Goal: Information Seeking & Learning: Learn about a topic

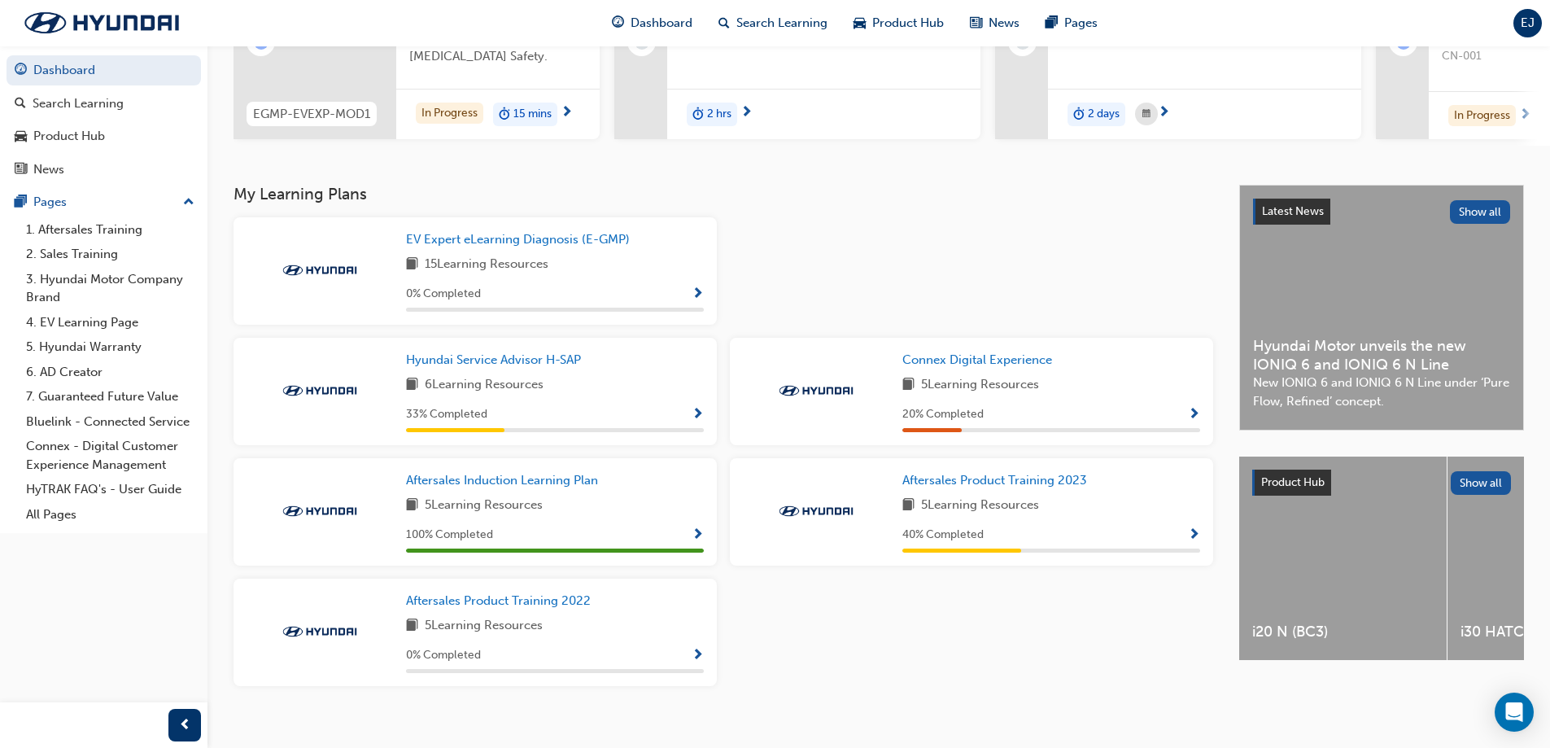
scroll to position [244, 0]
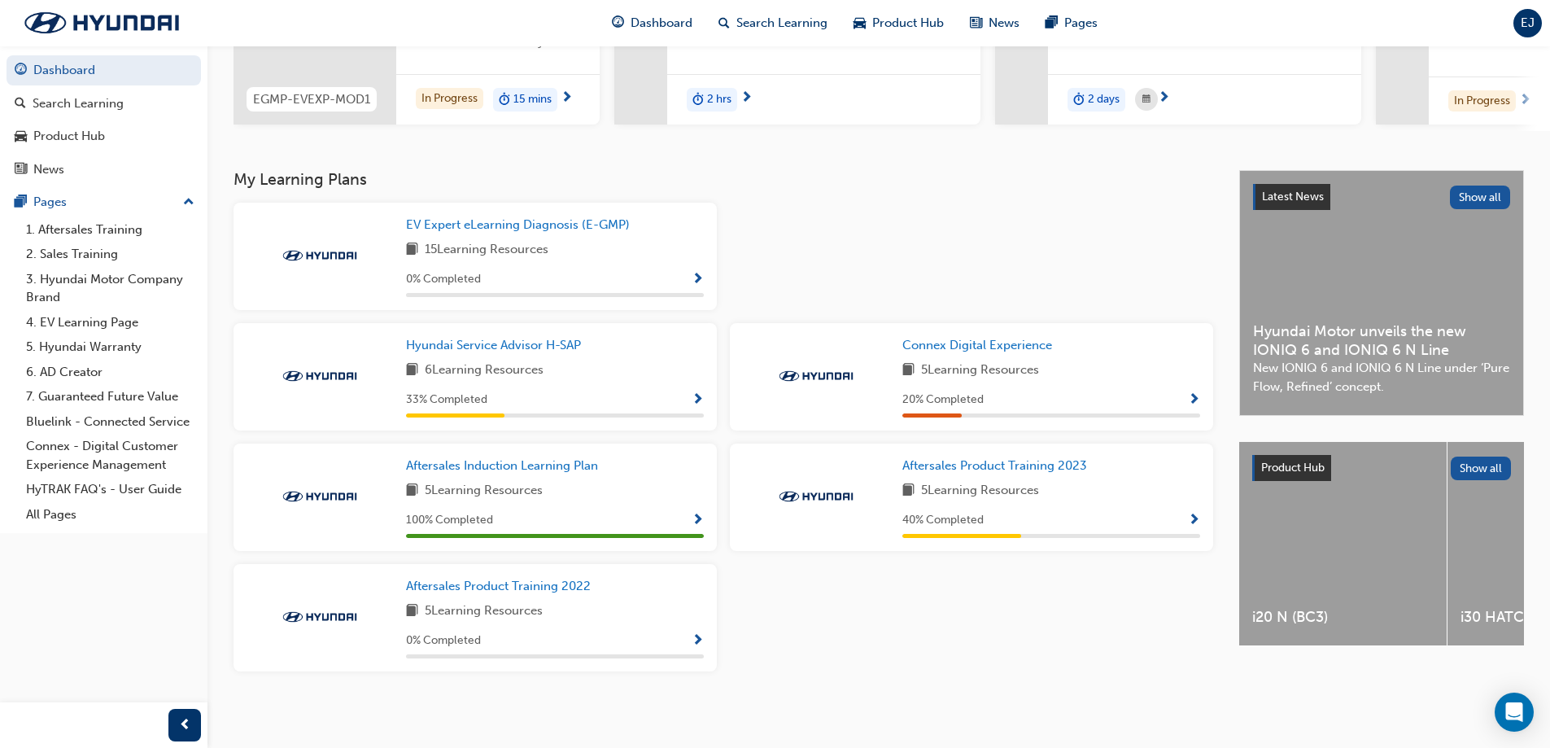
click at [1192, 404] on span "Show Progress" at bounding box center [1194, 400] width 12 height 15
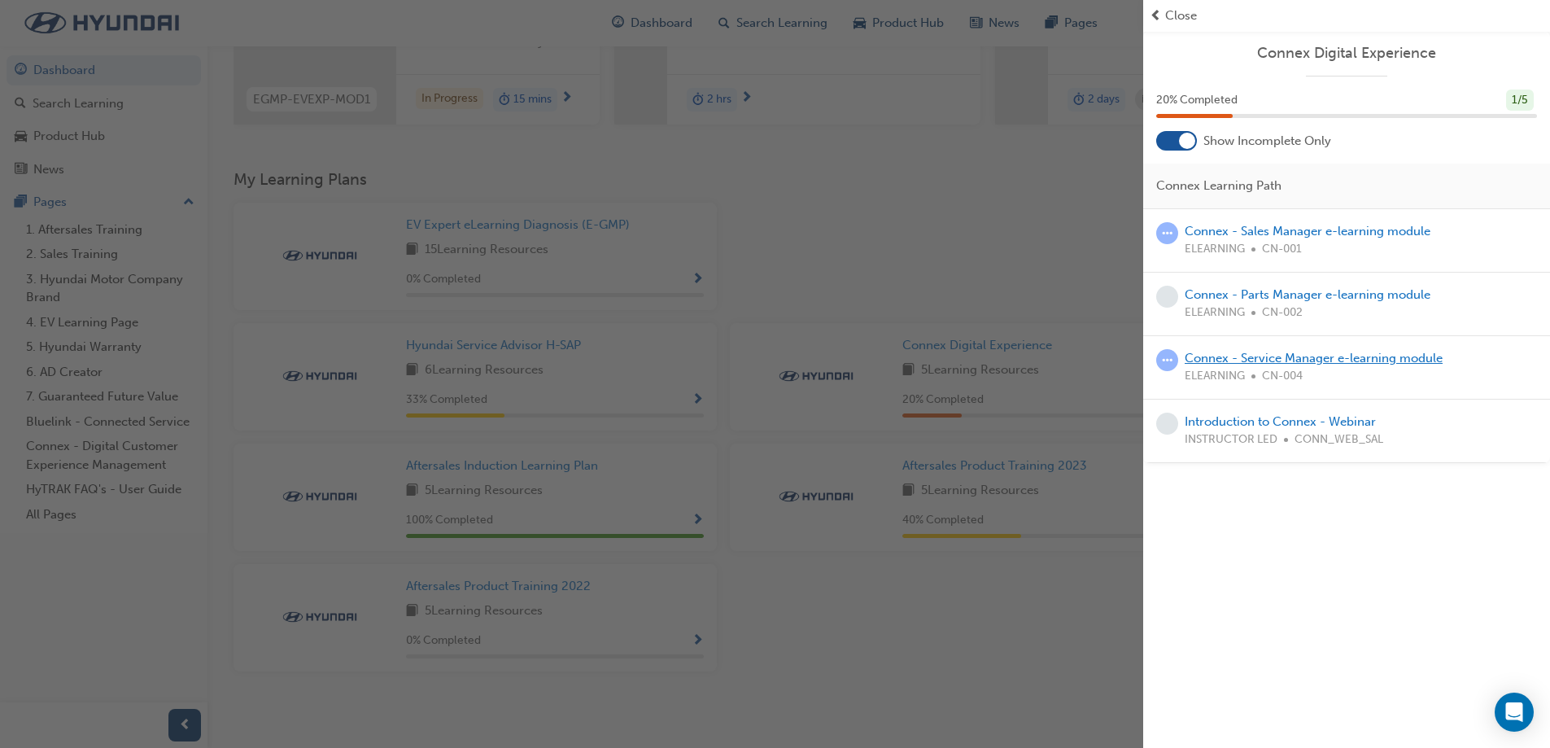
click at [1299, 364] on link "Connex - Service Manager e-learning module" at bounding box center [1314, 358] width 258 height 15
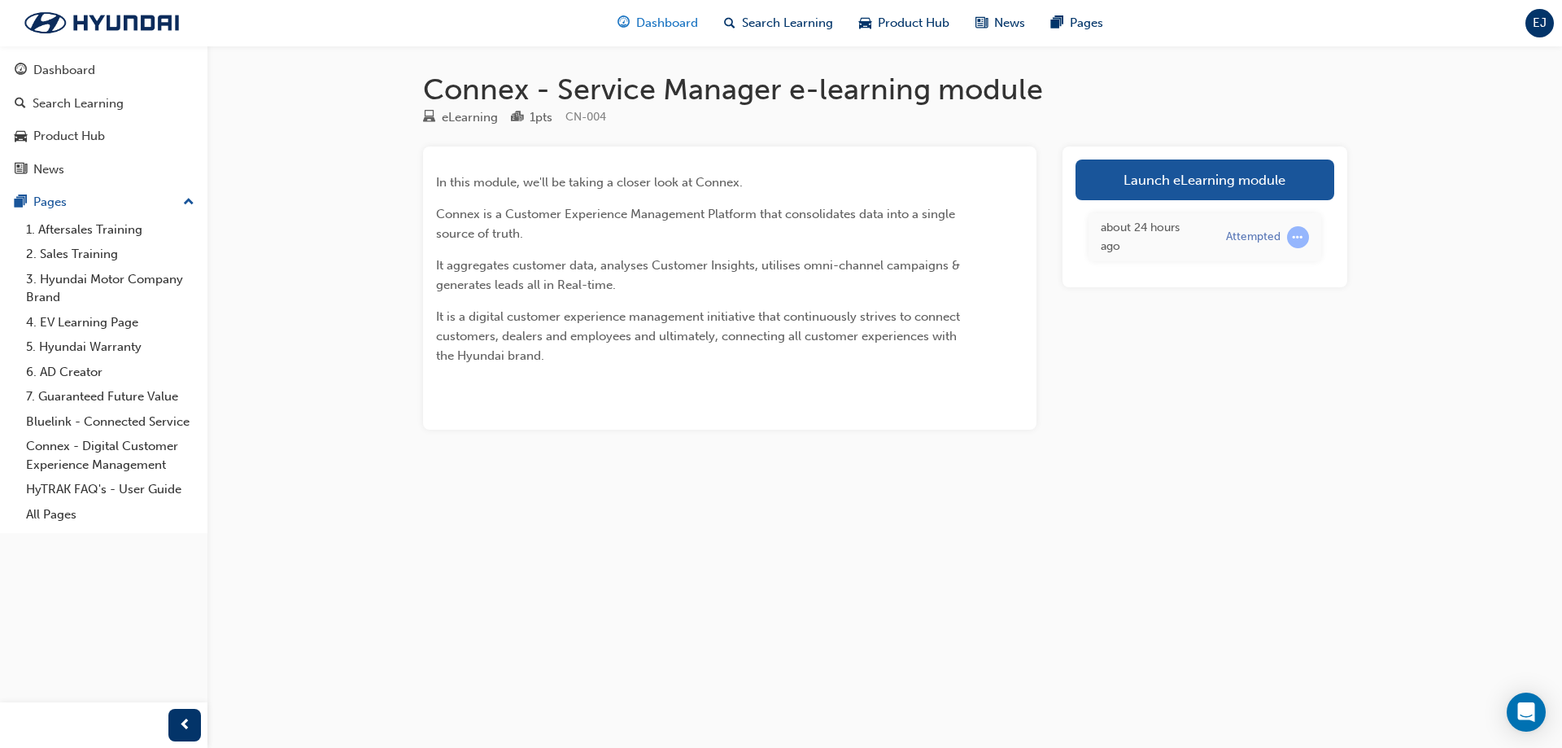
click at [627, 14] on span "guage-icon" at bounding box center [624, 23] width 12 height 20
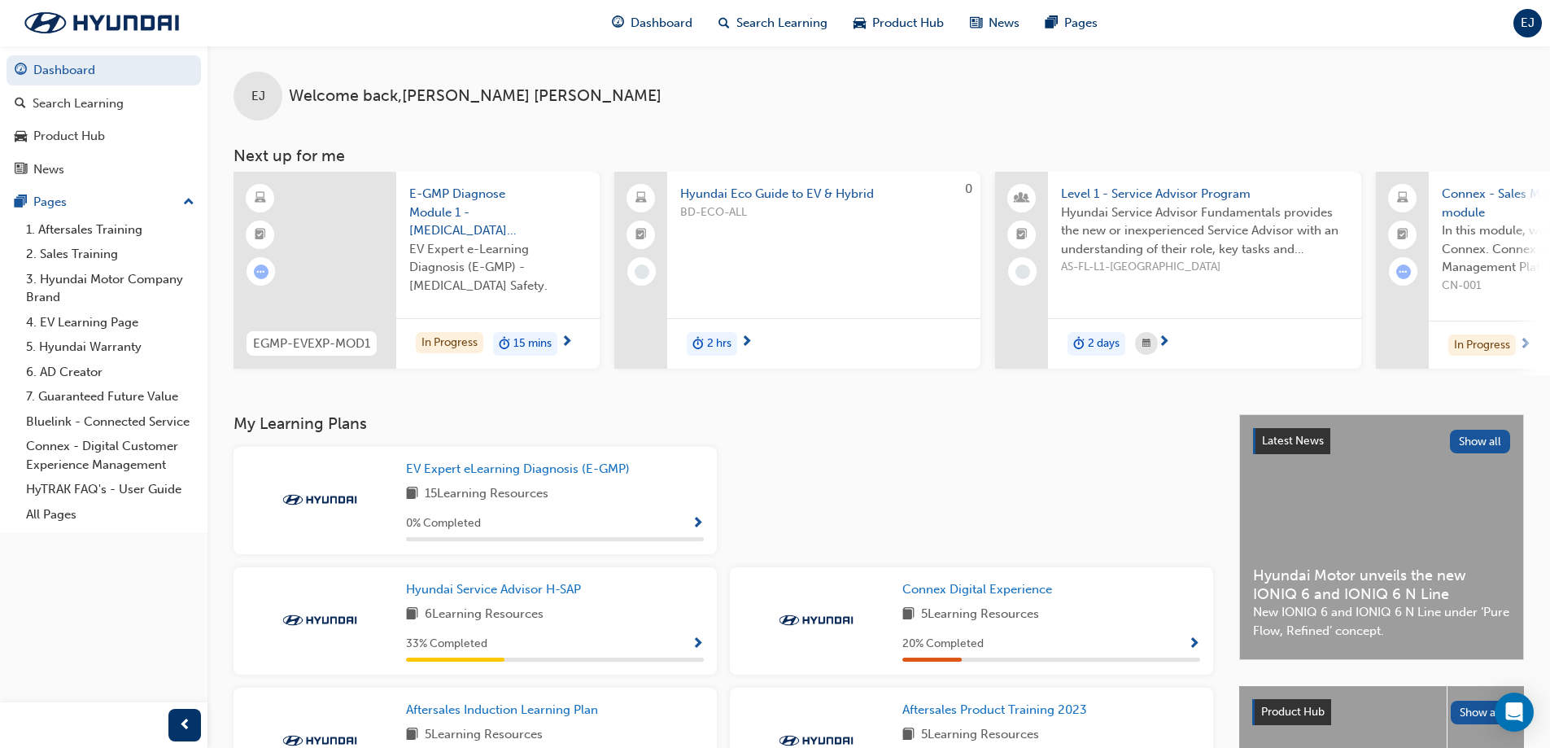
click at [1159, 190] on span "Level 1 - Service Advisor Program" at bounding box center [1204, 194] width 287 height 19
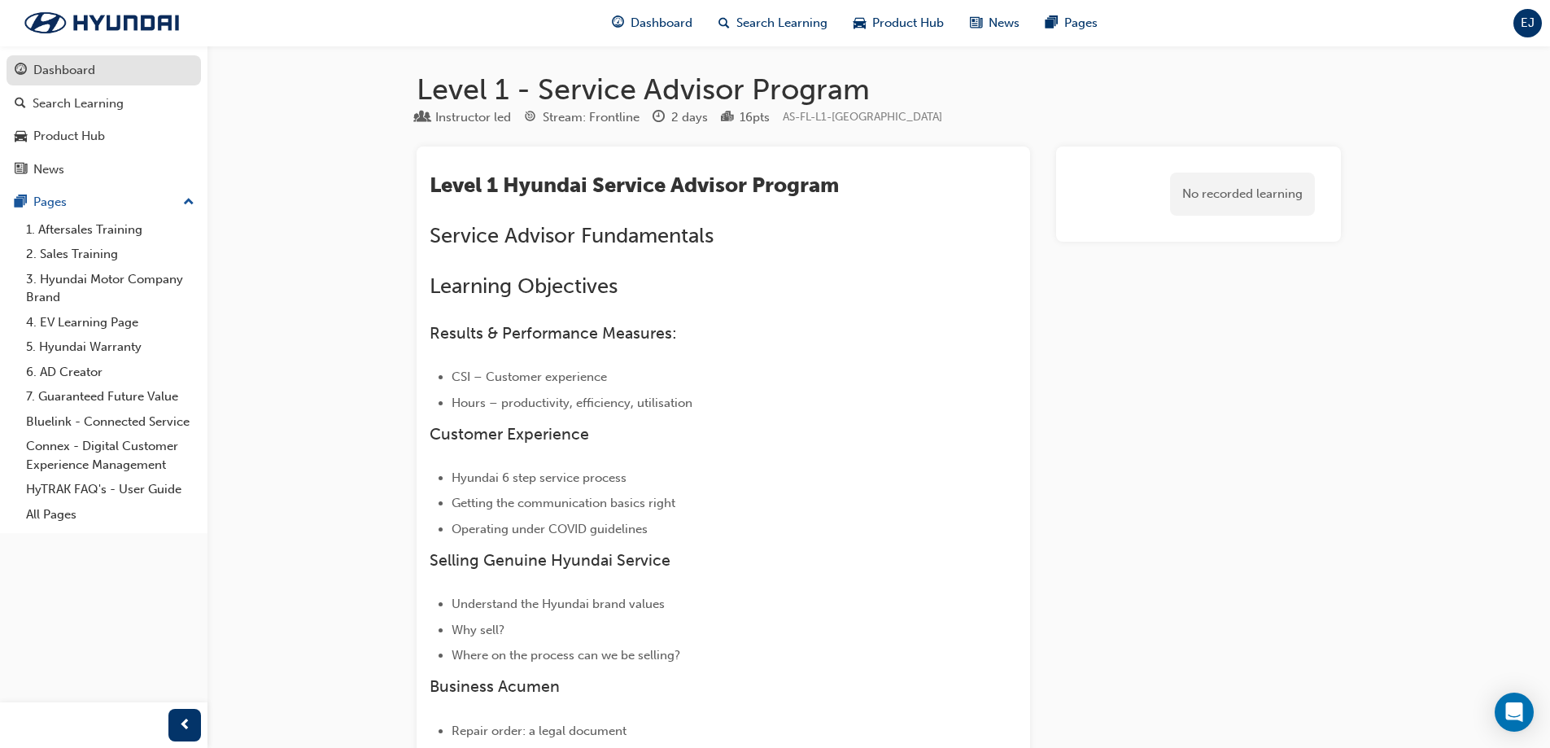
click at [92, 59] on link "Dashboard" at bounding box center [104, 70] width 194 height 30
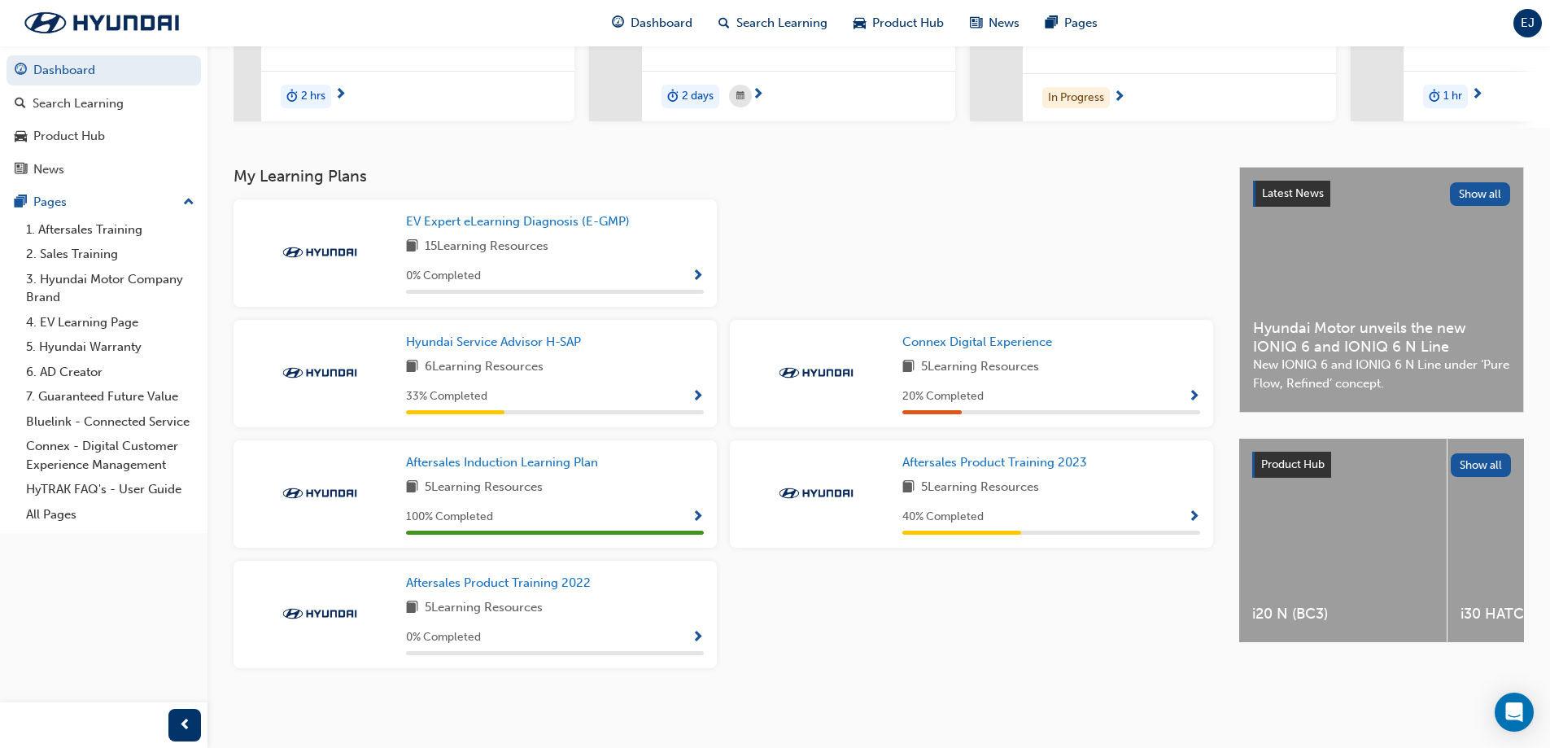
scroll to position [254, 0]
click at [1019, 466] on span "Aftersales Product Training 2023" at bounding box center [994, 462] width 185 height 15
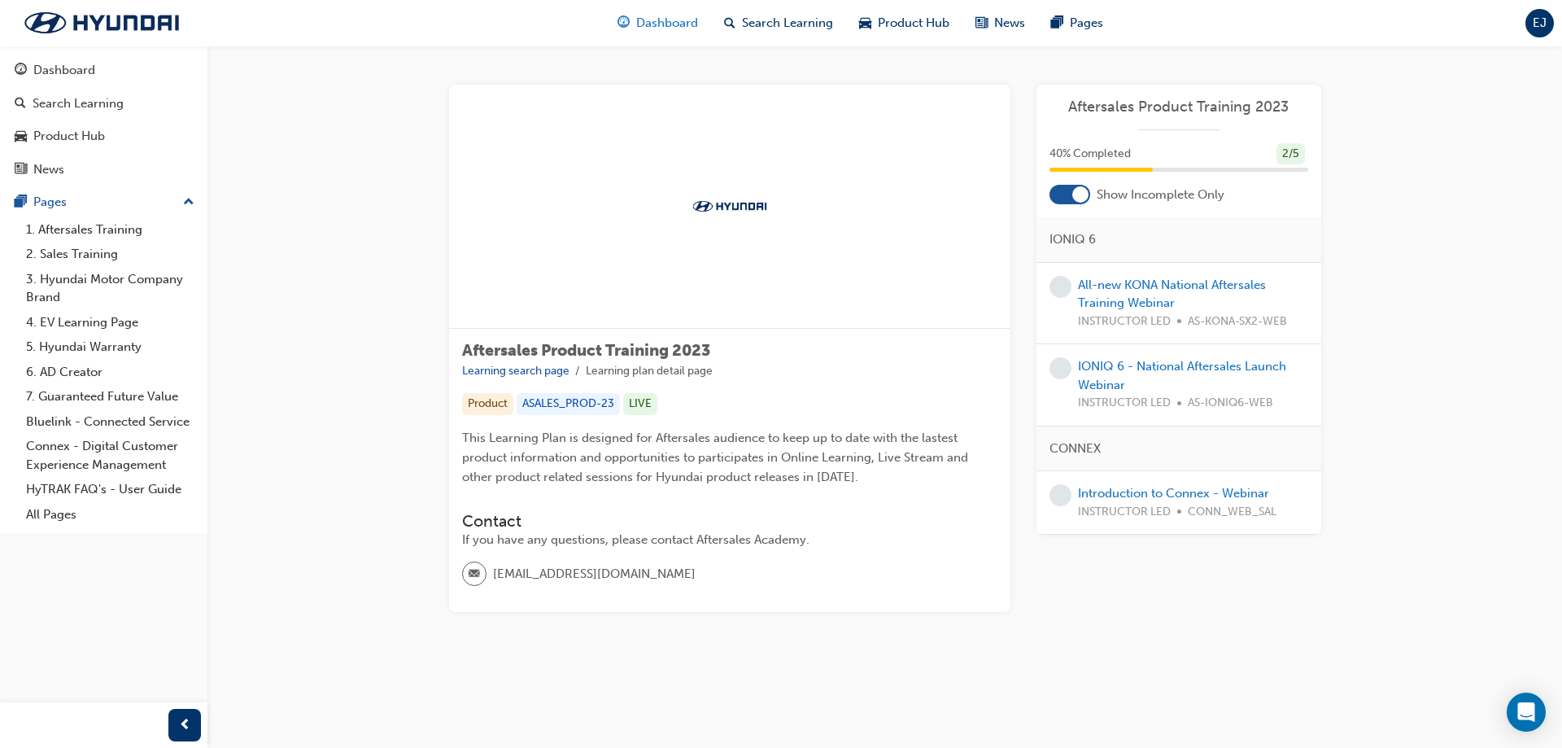
click at [669, 24] on span "Dashboard" at bounding box center [667, 23] width 62 height 19
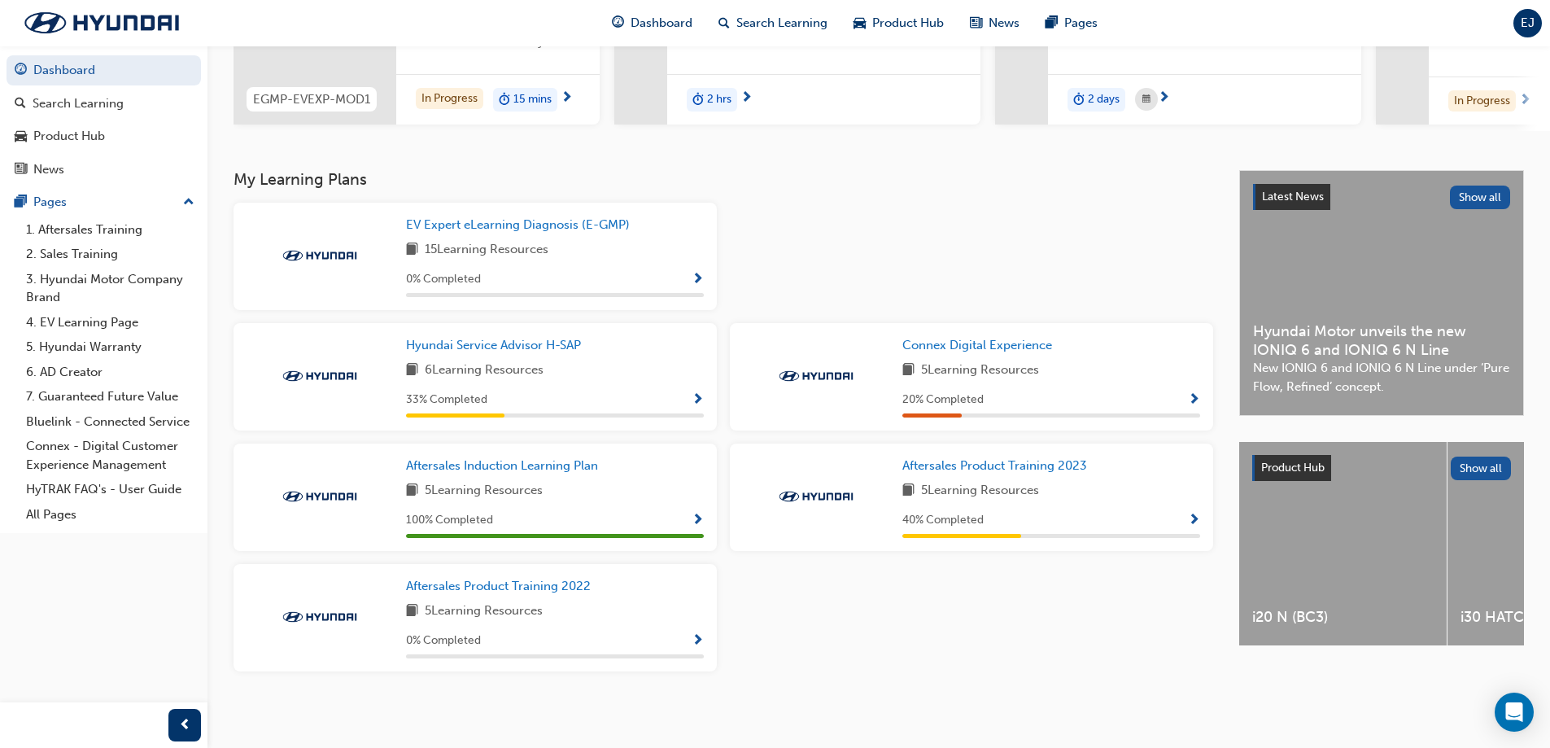
scroll to position [254, 0]
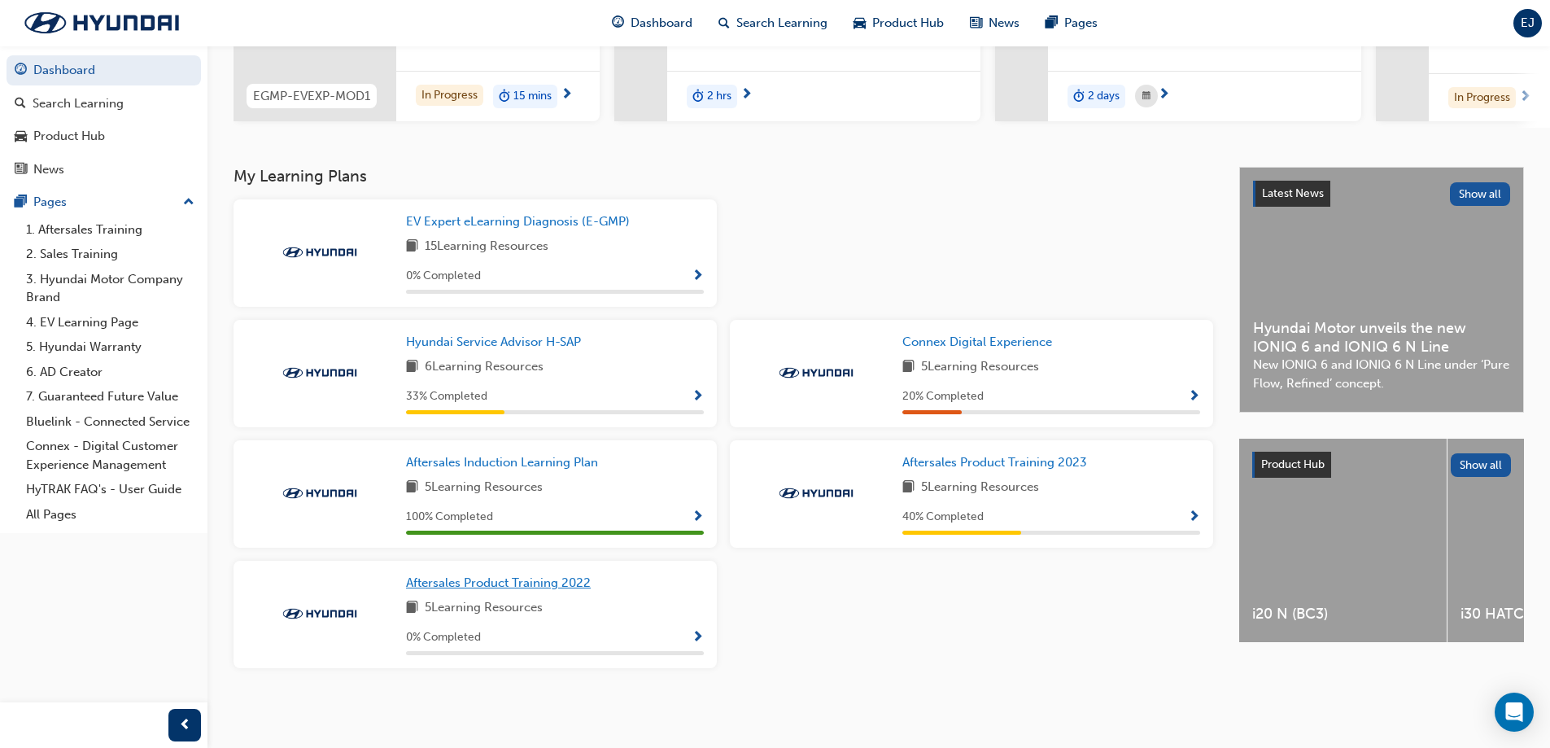
click at [563, 578] on span "Aftersales Product Training 2022" at bounding box center [498, 582] width 185 height 15
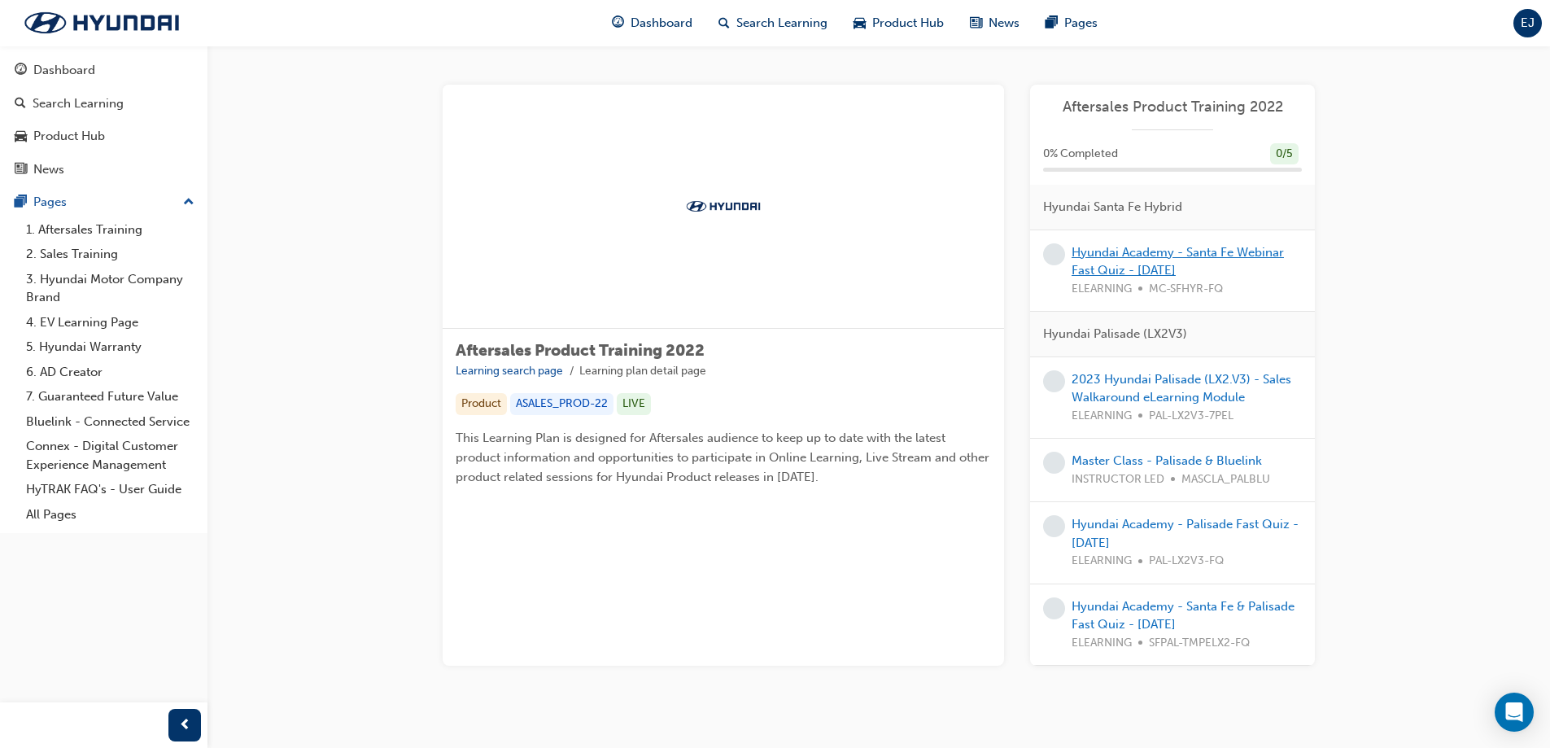
click at [1155, 255] on link "Hyundai Academy - Santa Fe Webinar Fast Quiz - [DATE]" at bounding box center [1178, 261] width 212 height 33
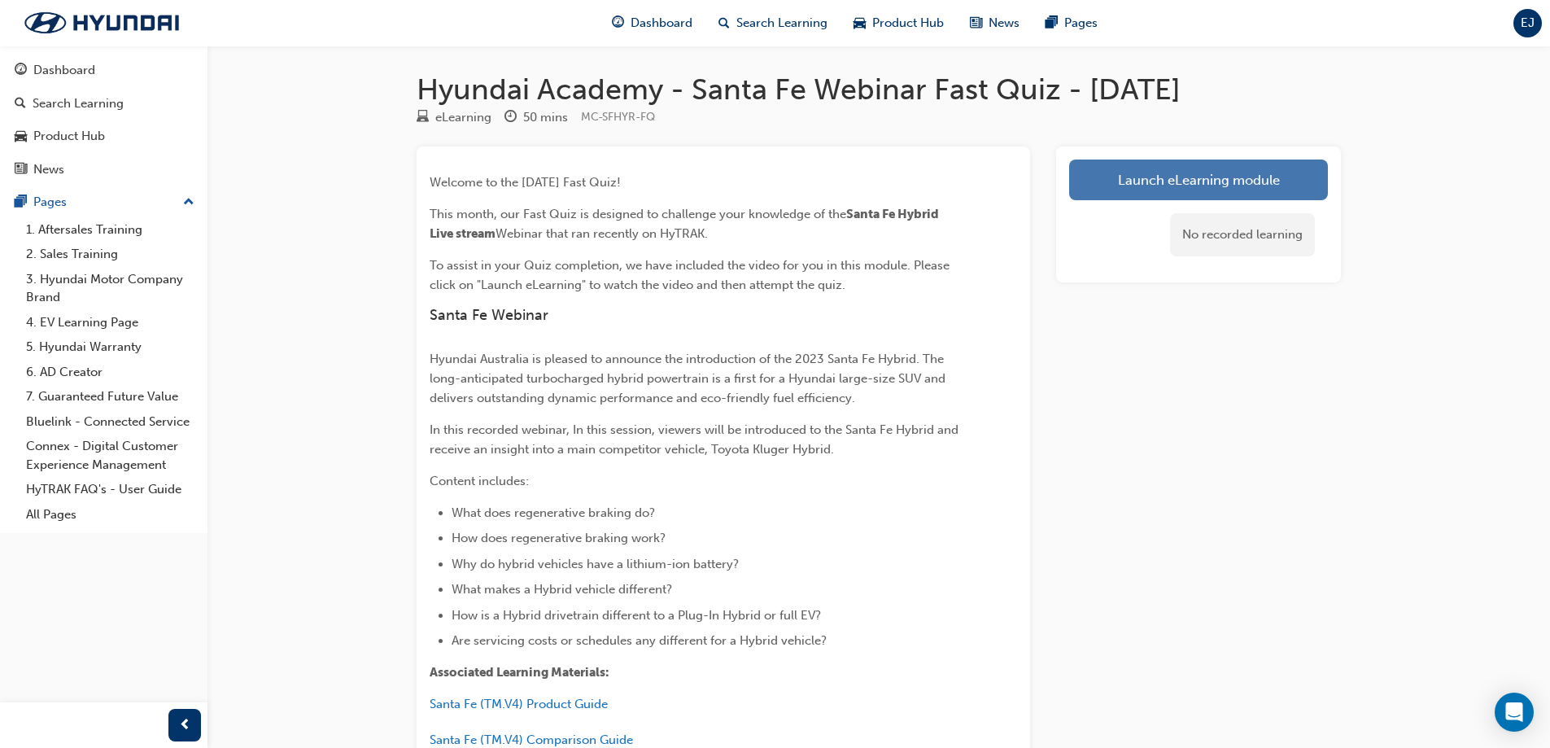
click at [1155, 181] on link "Launch eLearning module" at bounding box center [1198, 179] width 259 height 41
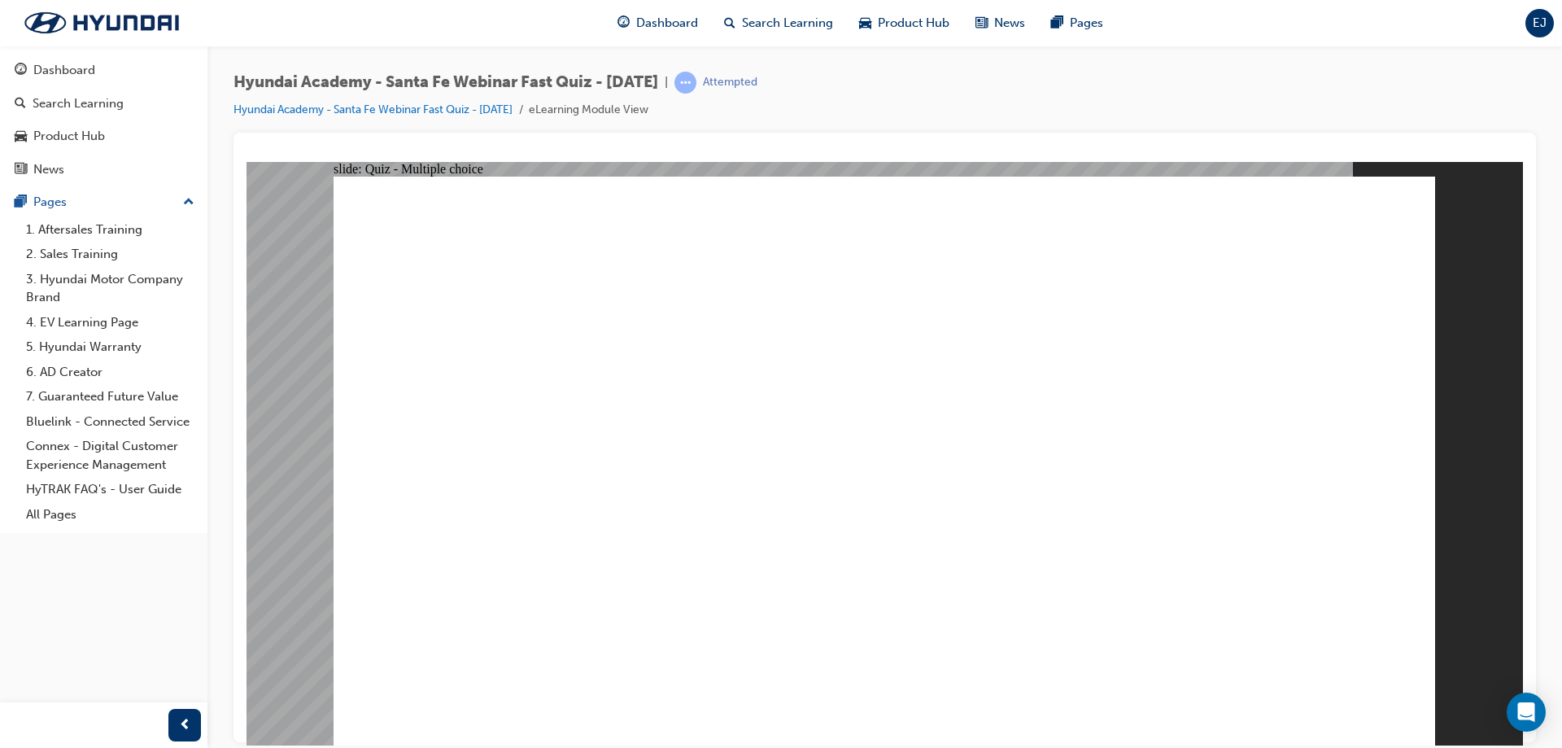
radio input "true"
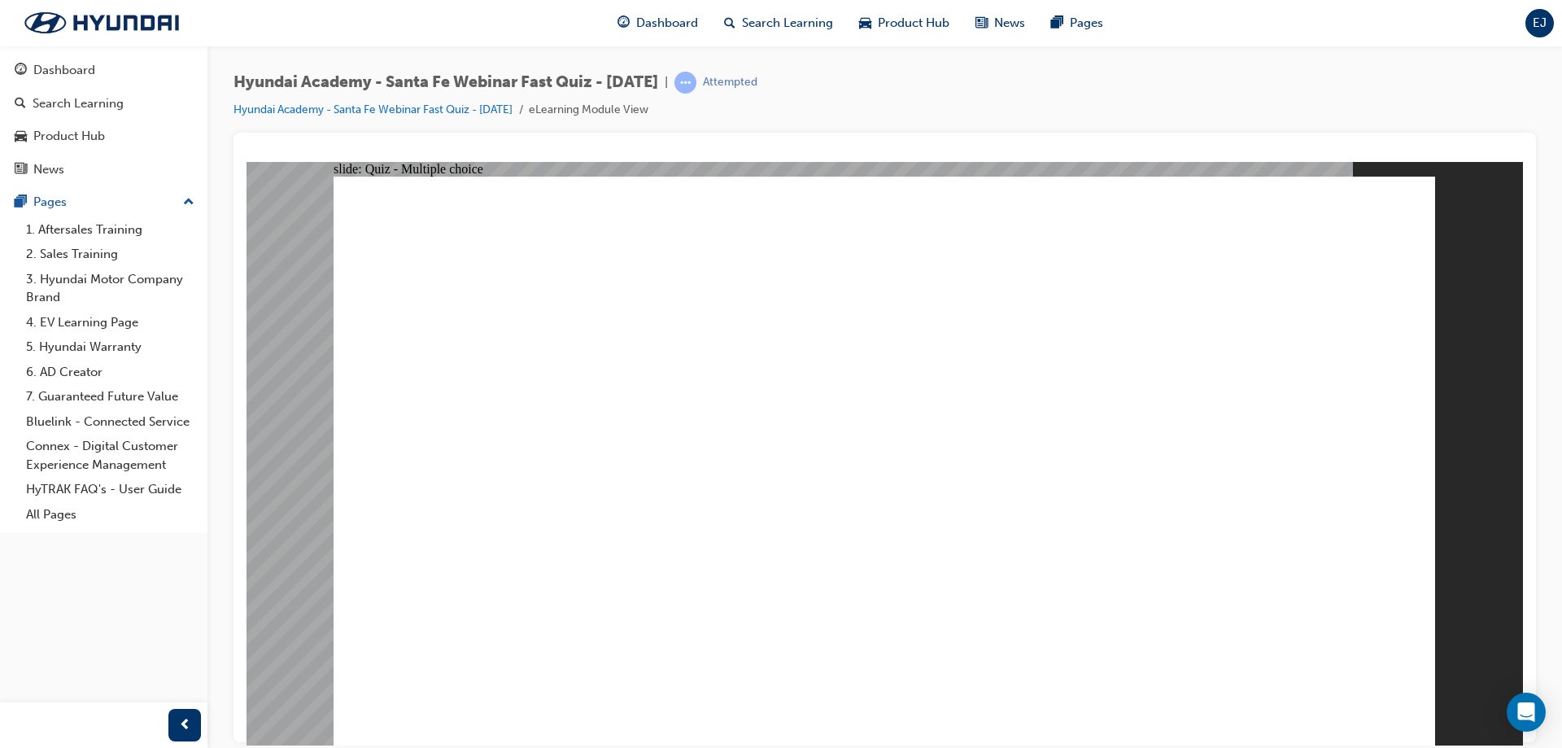
radio input "true"
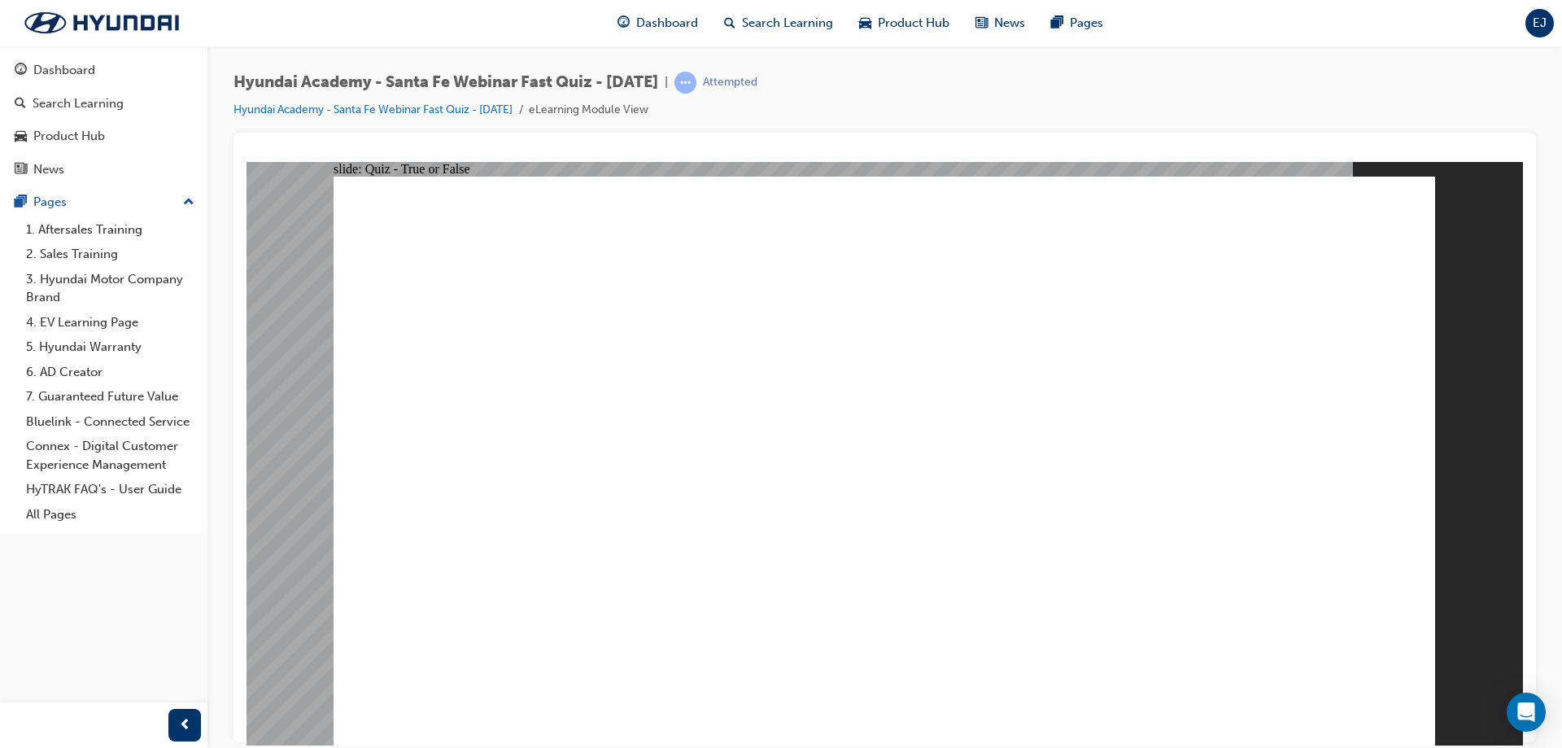
radio input "true"
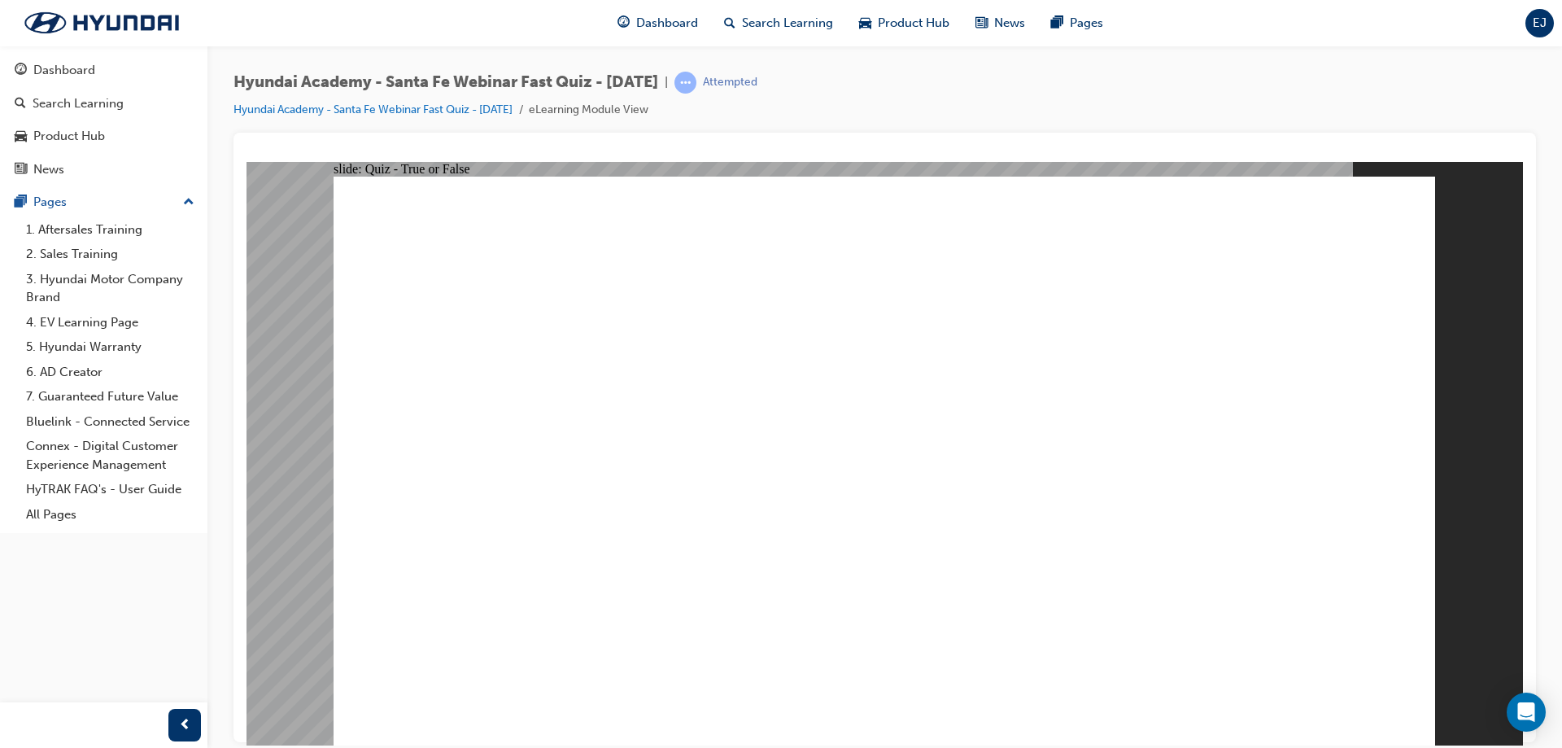
radio input "true"
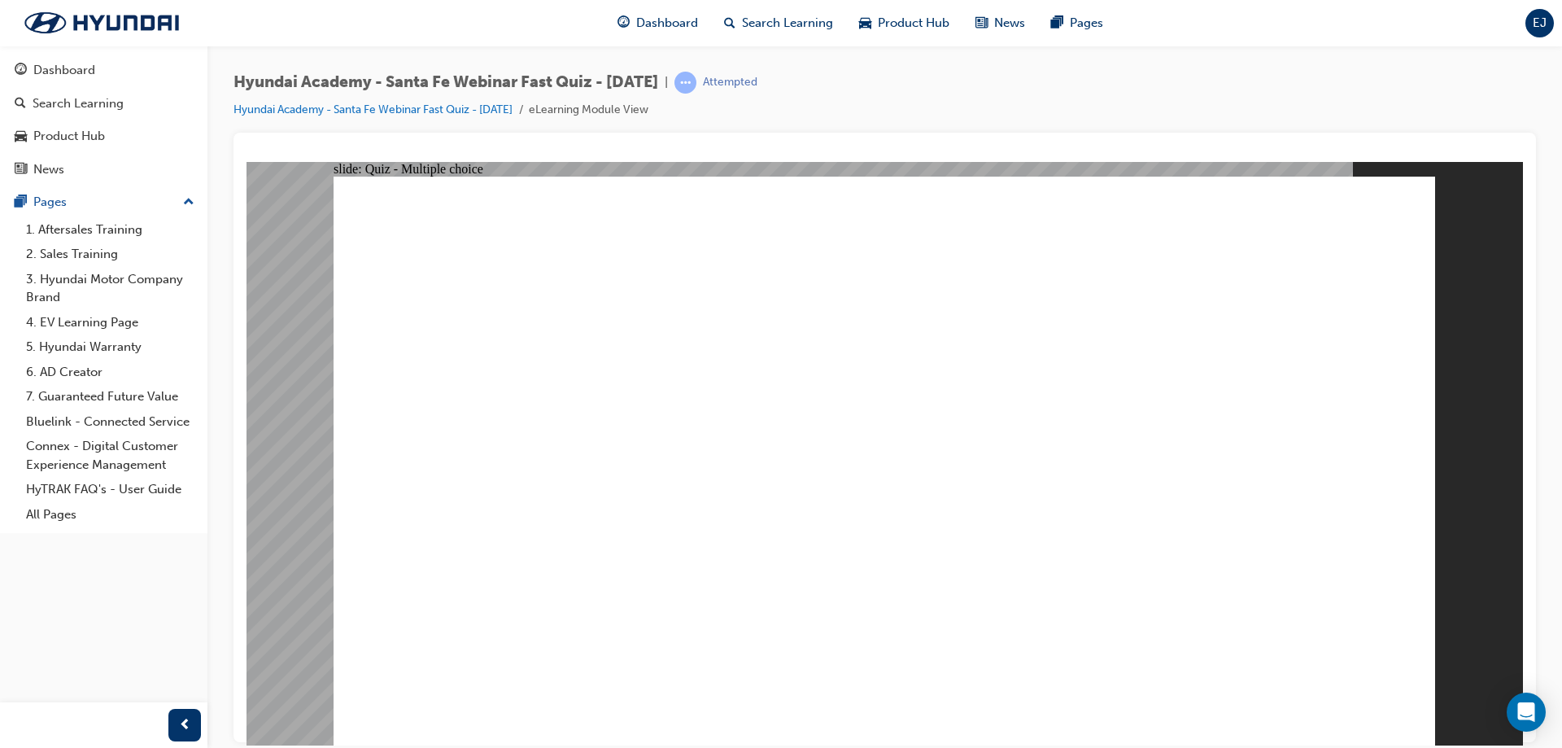
radio input "true"
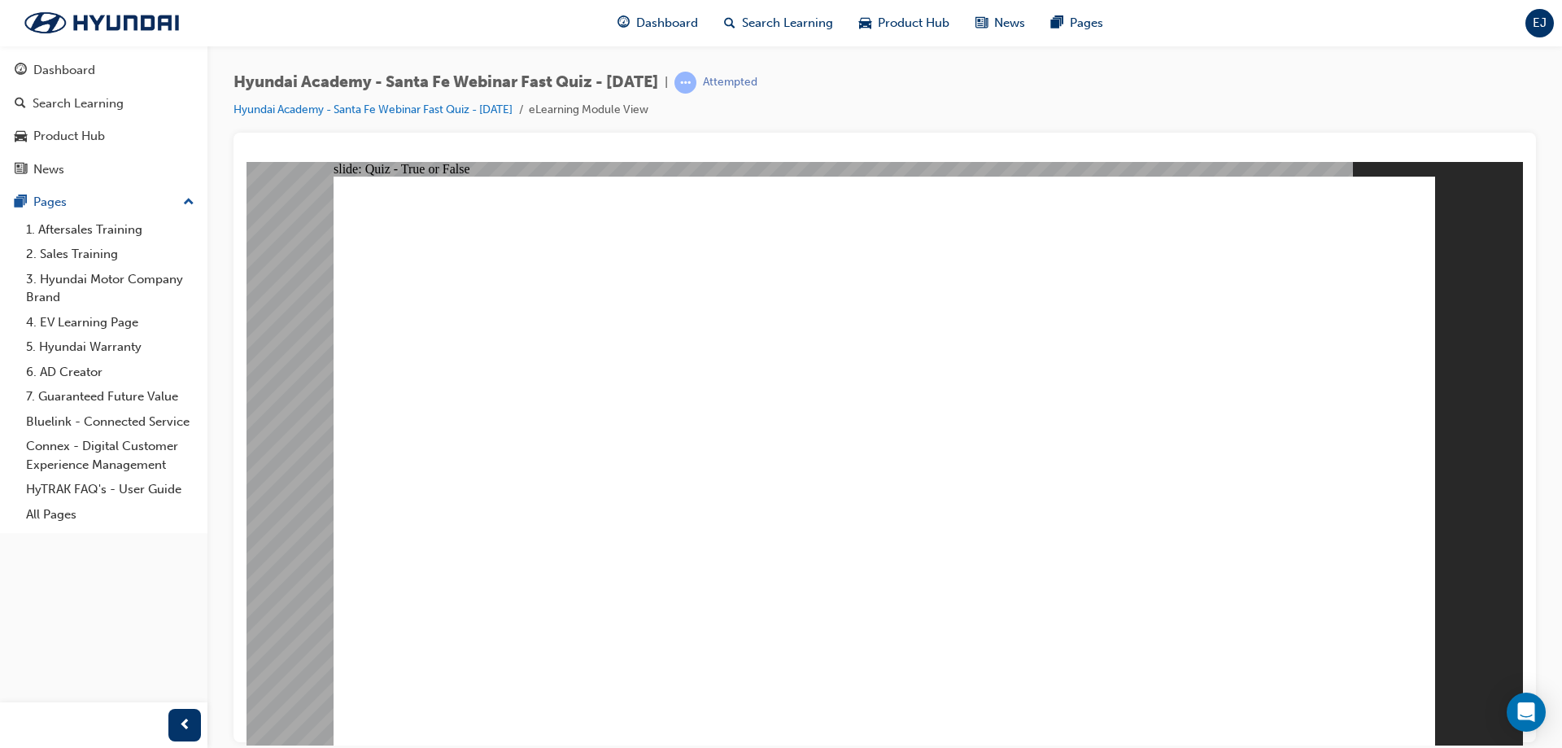
radio input "true"
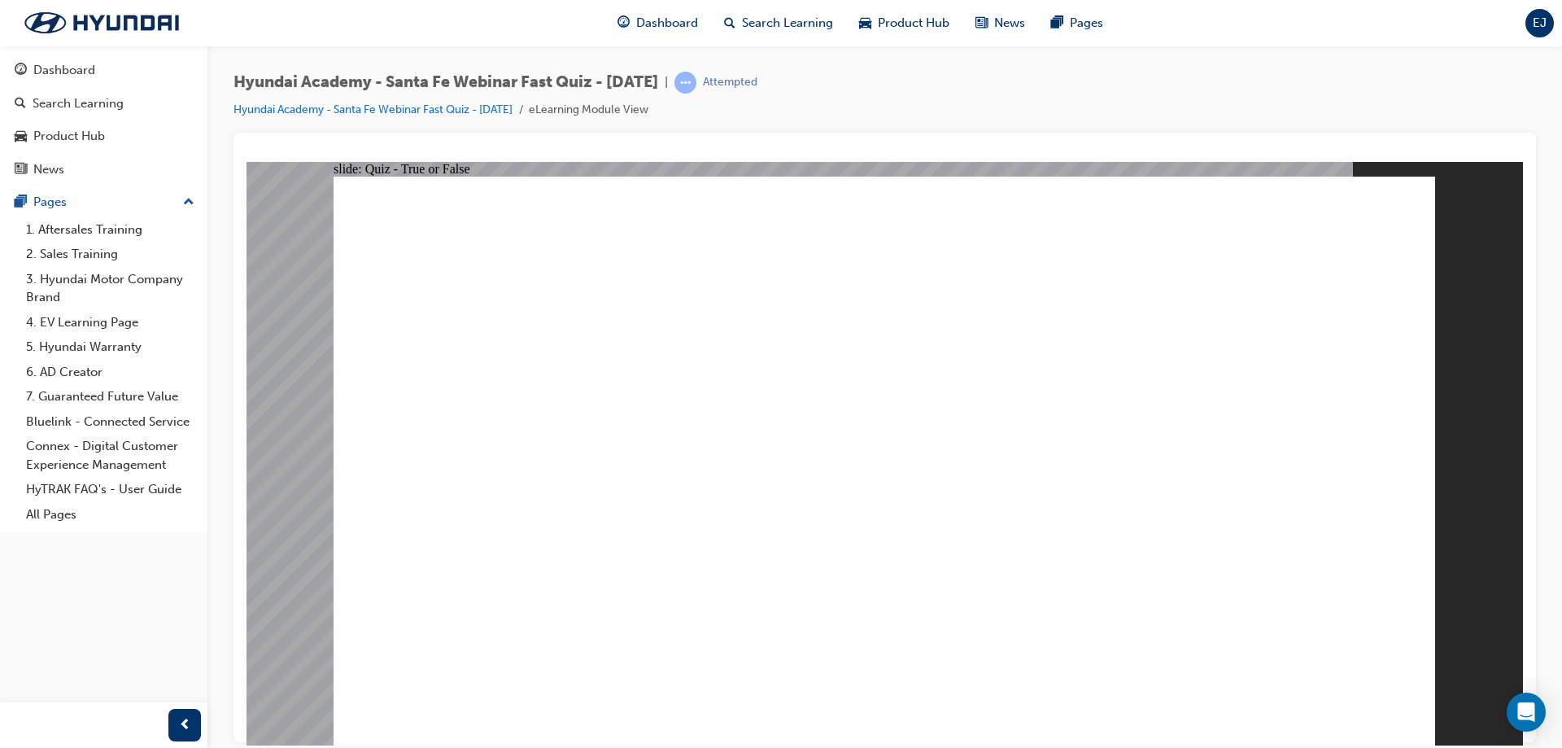
radio input "true"
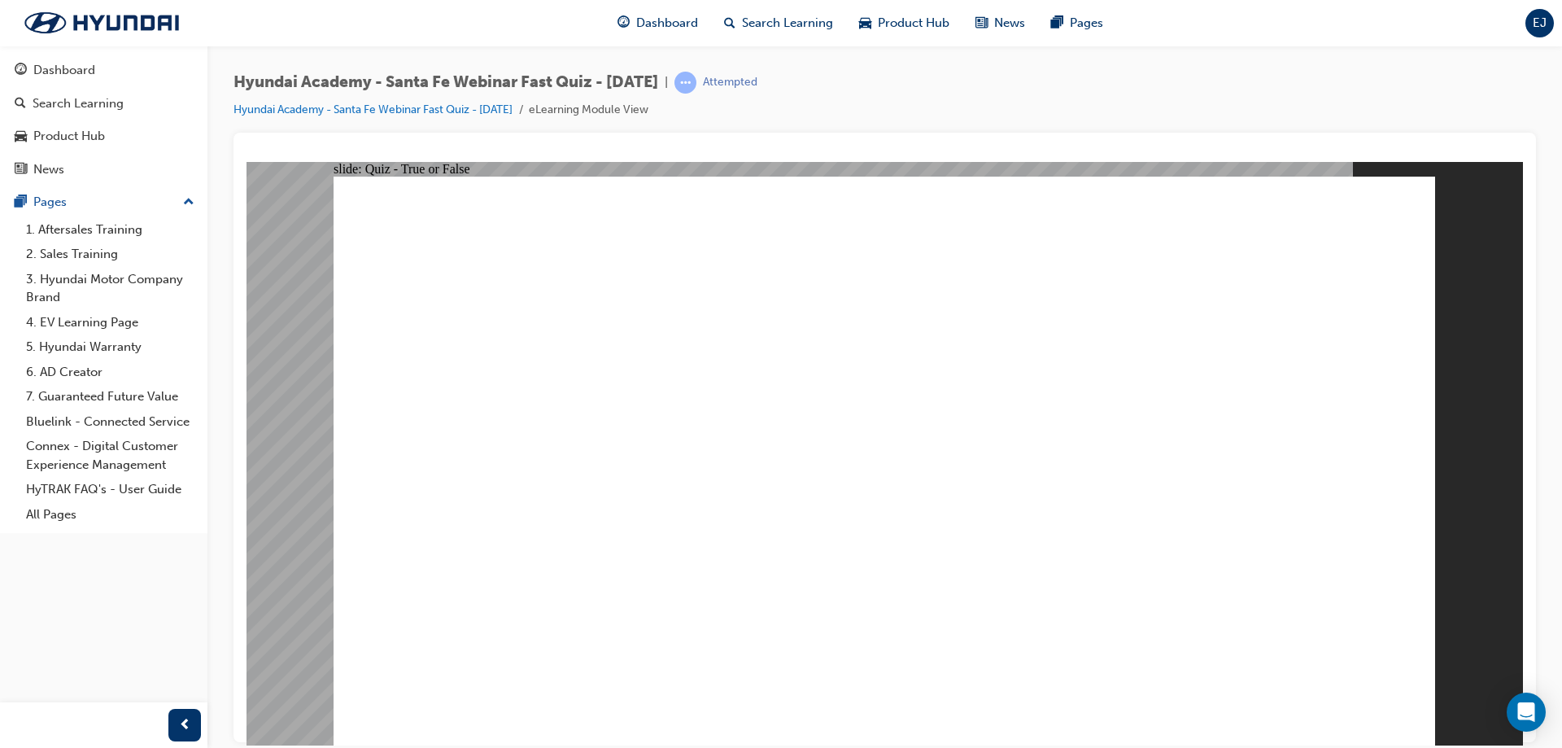
radio input "false"
radio input "true"
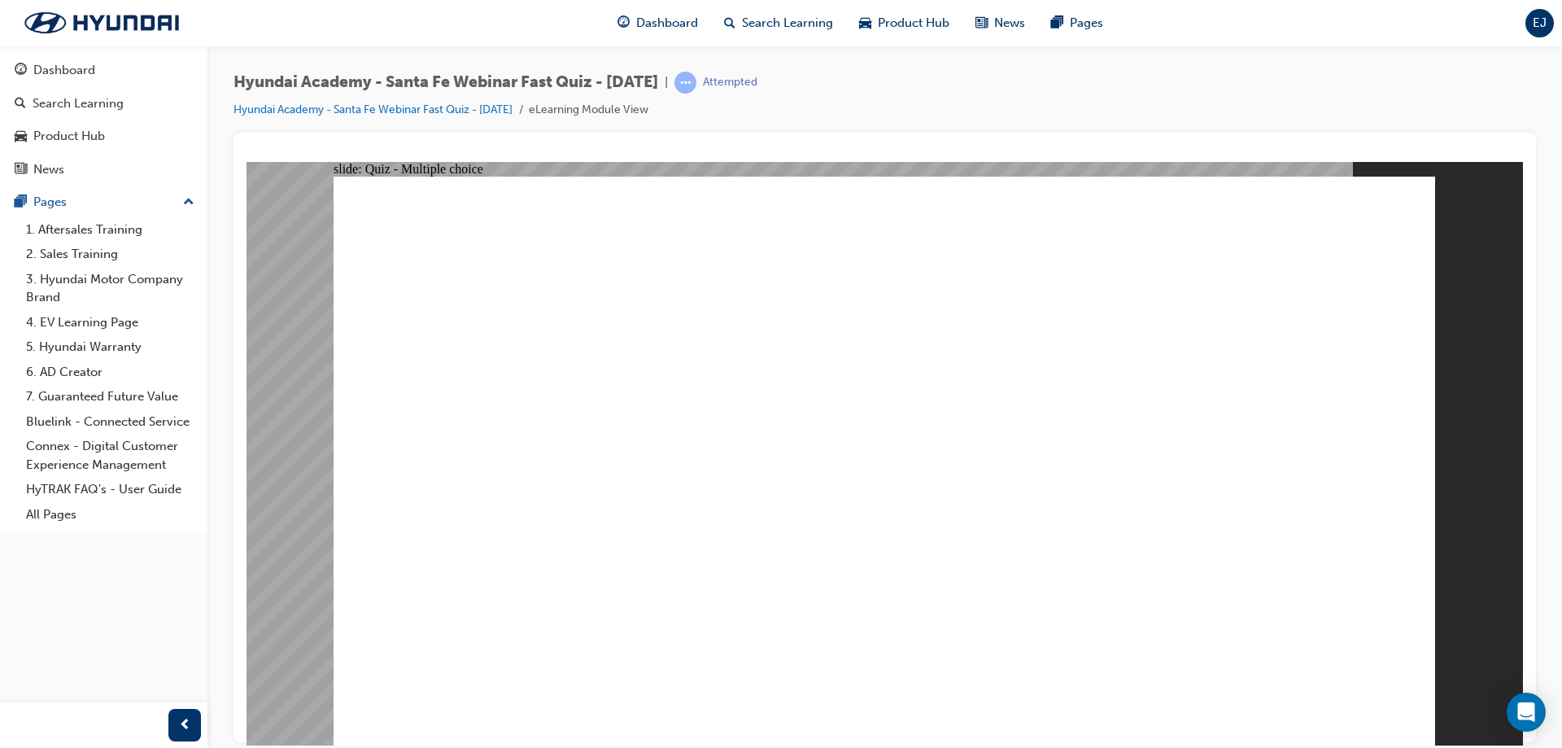
radio input "true"
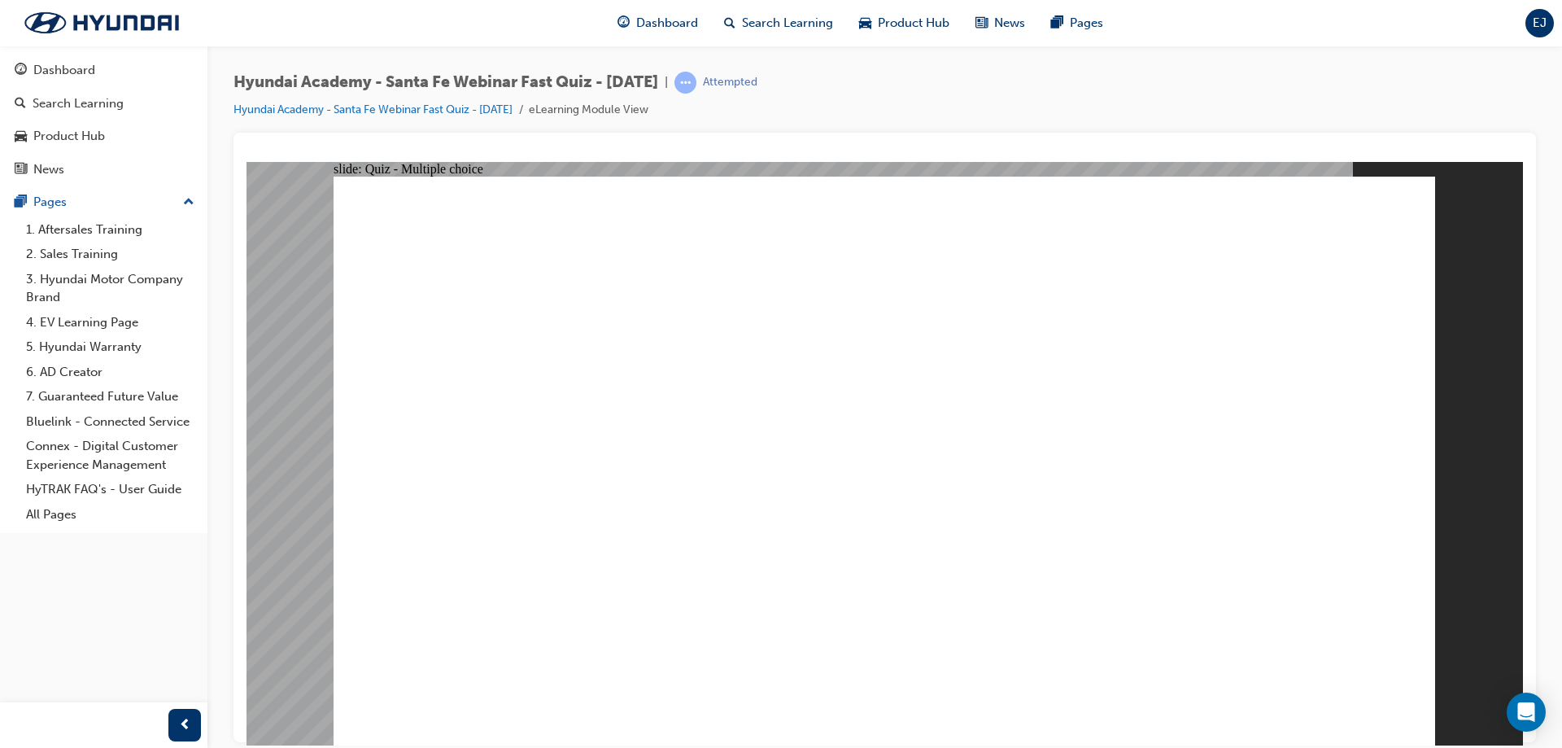
radio input "true"
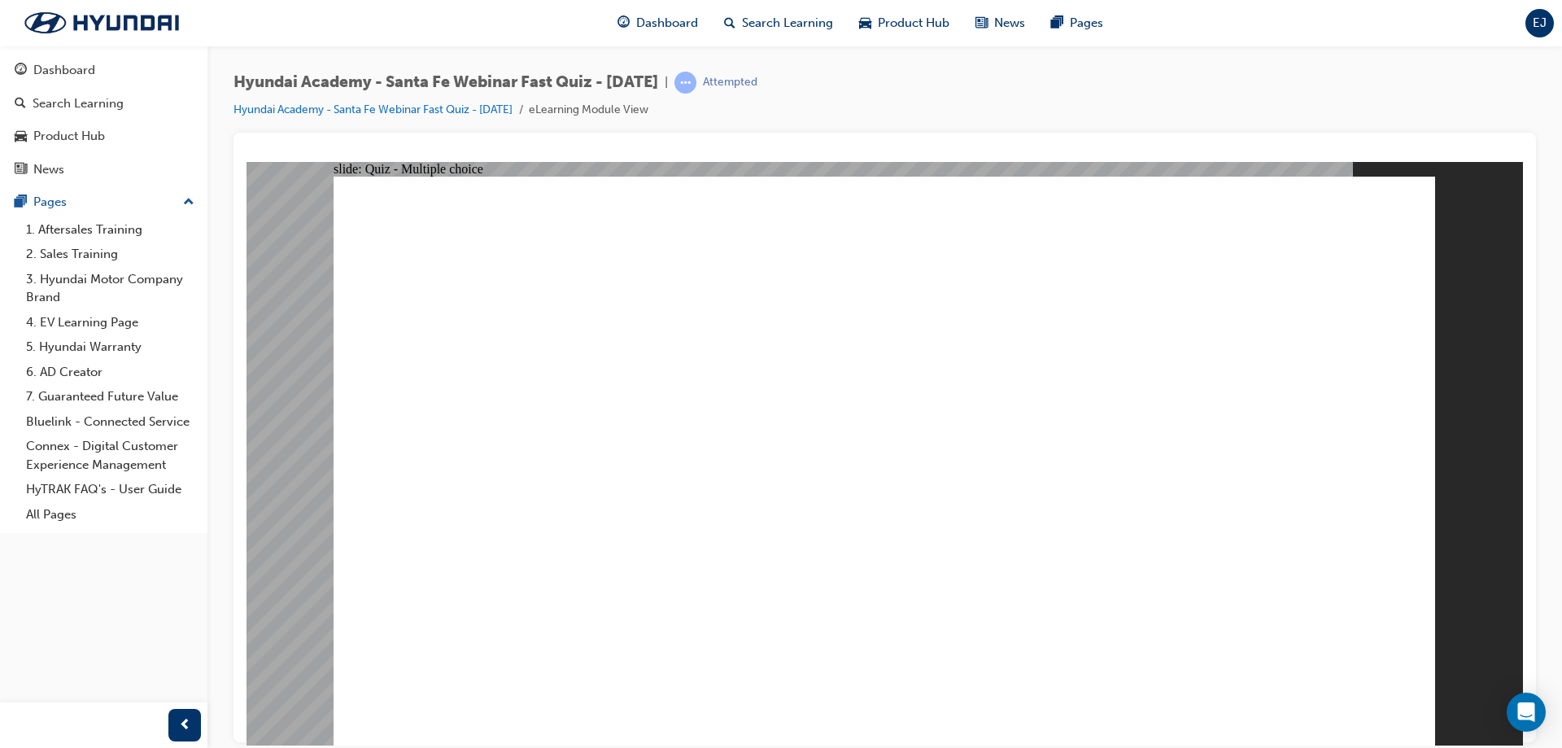
radio input "true"
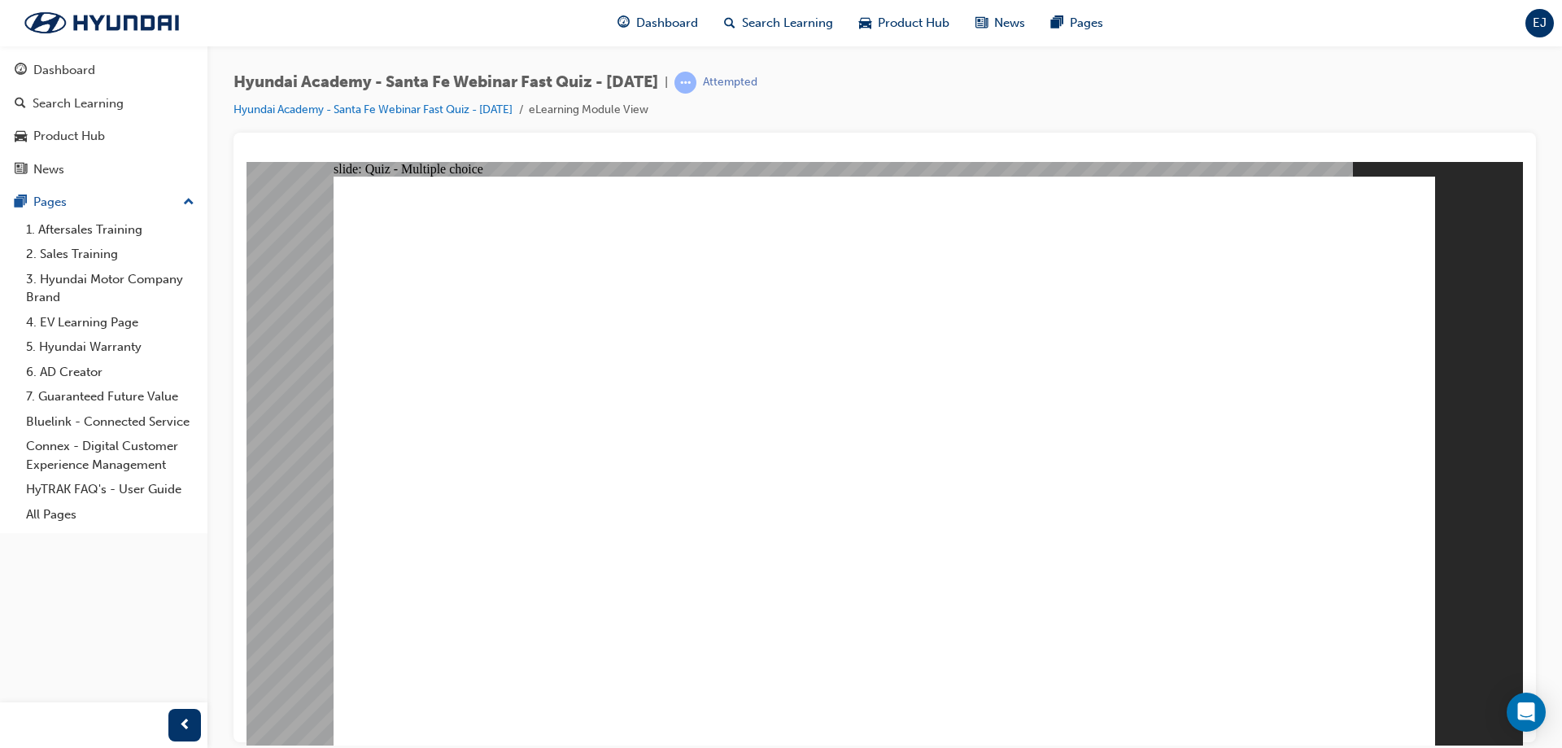
radio input "true"
